Goal: Navigation & Orientation: Find specific page/section

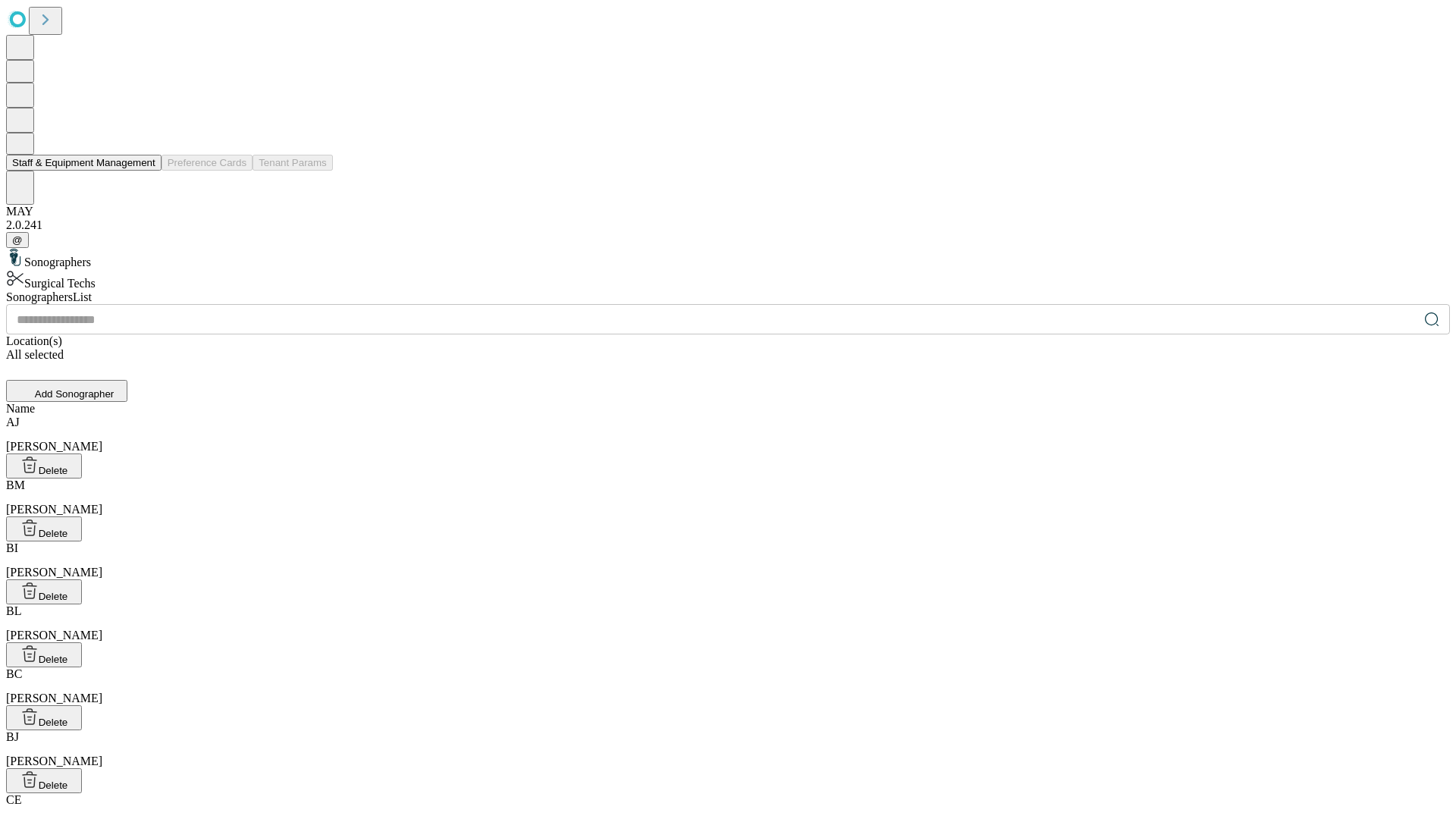
click at [145, 171] on button "Staff & Equipment Management" at bounding box center [84, 162] width 156 height 16
